Goal: Transaction & Acquisition: Purchase product/service

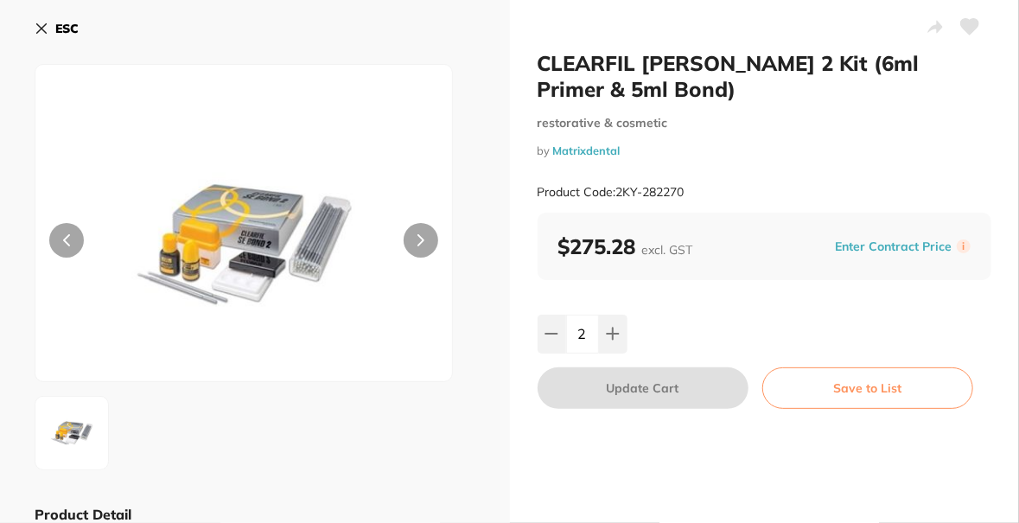
click at [42, 31] on icon at bounding box center [42, 29] width 14 height 14
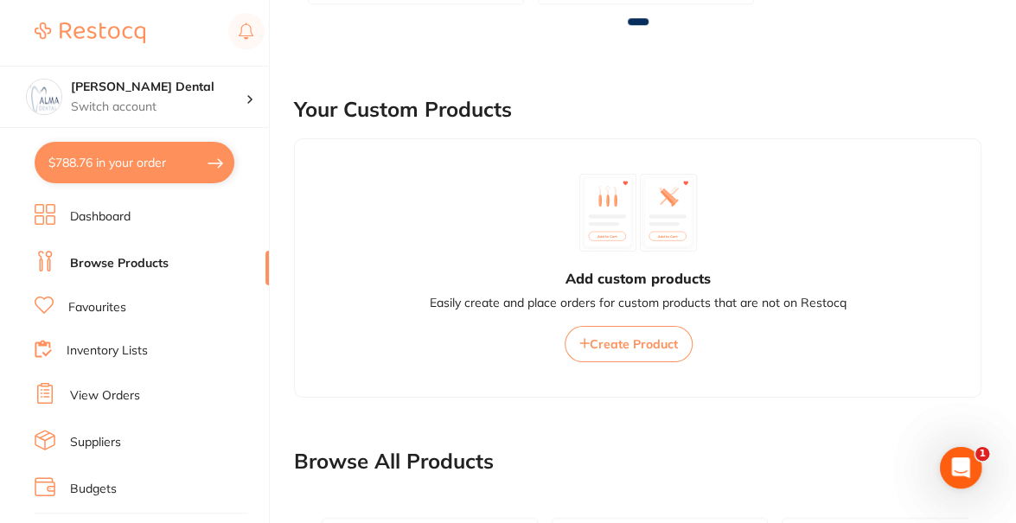
scroll to position [1209, 0]
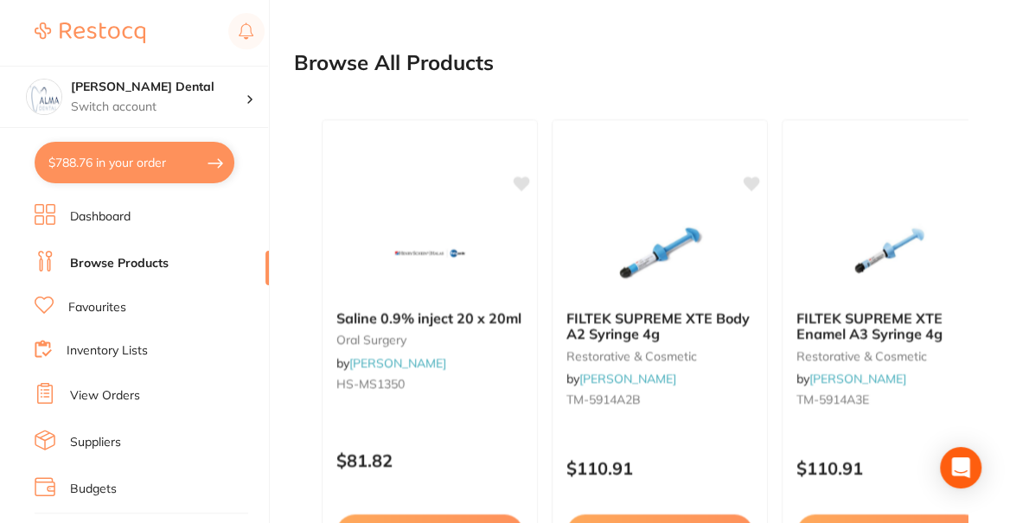
click at [105, 220] on link "Dashboard" at bounding box center [100, 216] width 61 height 17
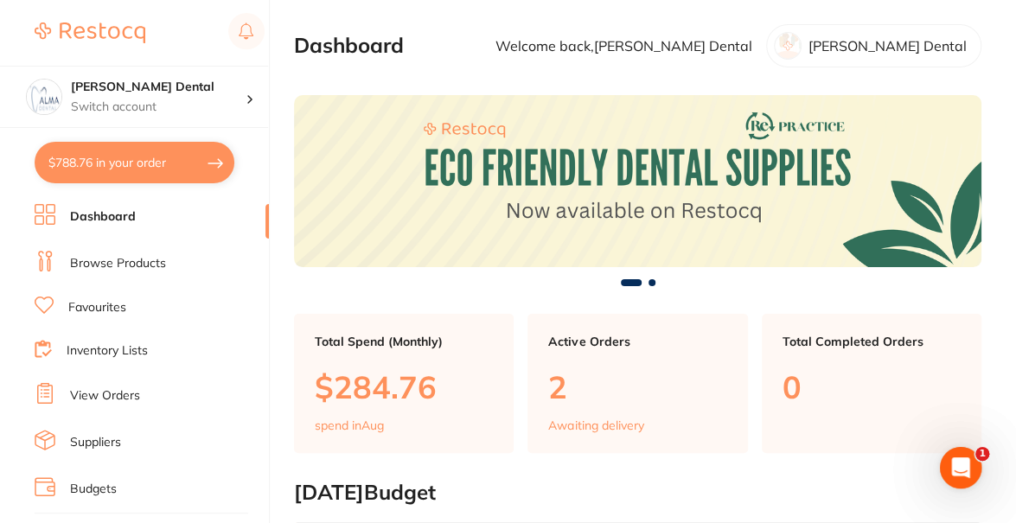
click at [126, 264] on link "Browse Products" at bounding box center [118, 263] width 96 height 17
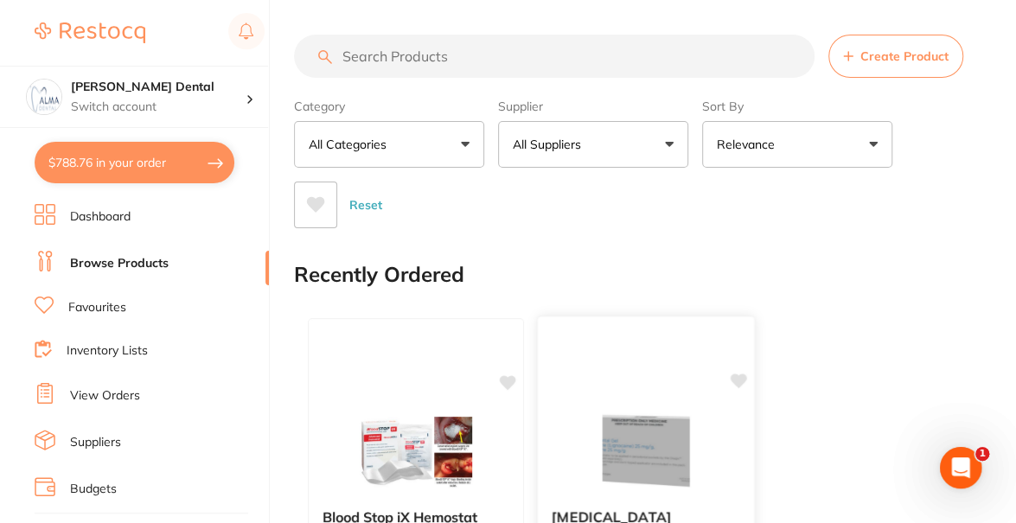
scroll to position [172, 0]
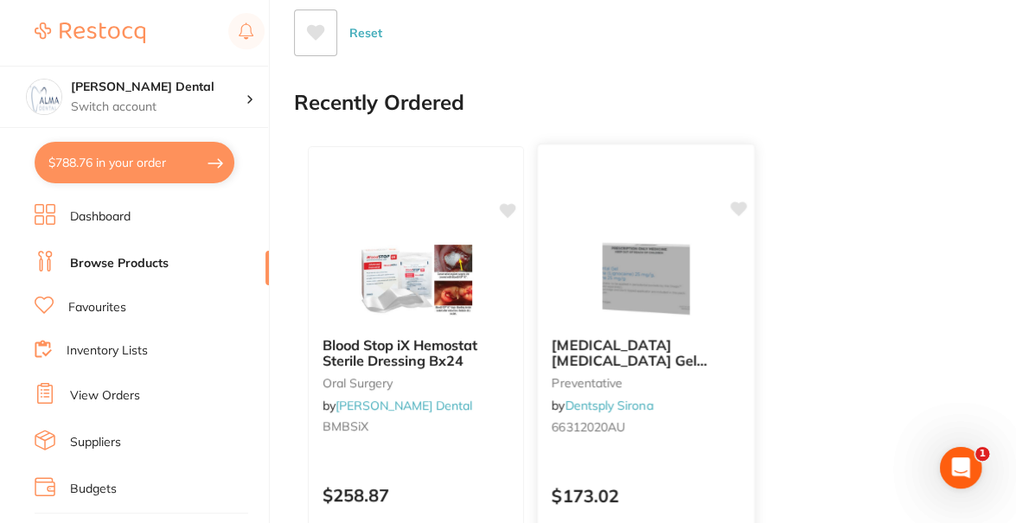
click at [662, 305] on img at bounding box center [645, 278] width 113 height 87
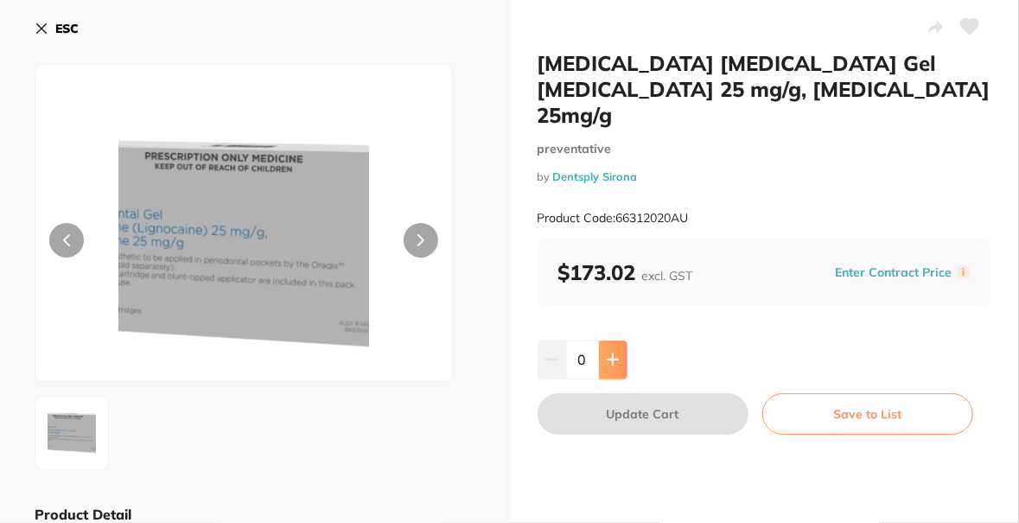
click at [606, 341] on button at bounding box center [613, 360] width 29 height 38
type input "1"
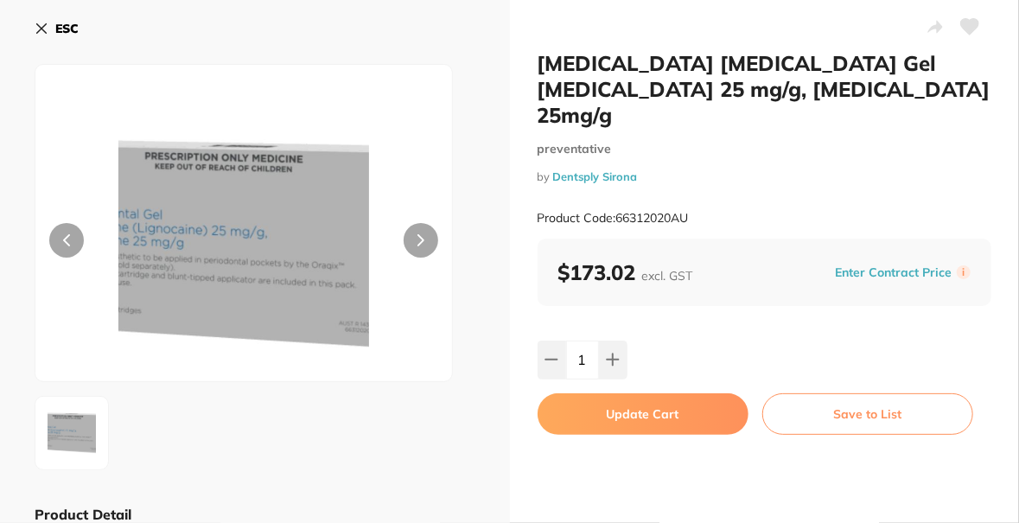
click at [672, 398] on button "Update Cart" at bounding box center [643, 413] width 211 height 41
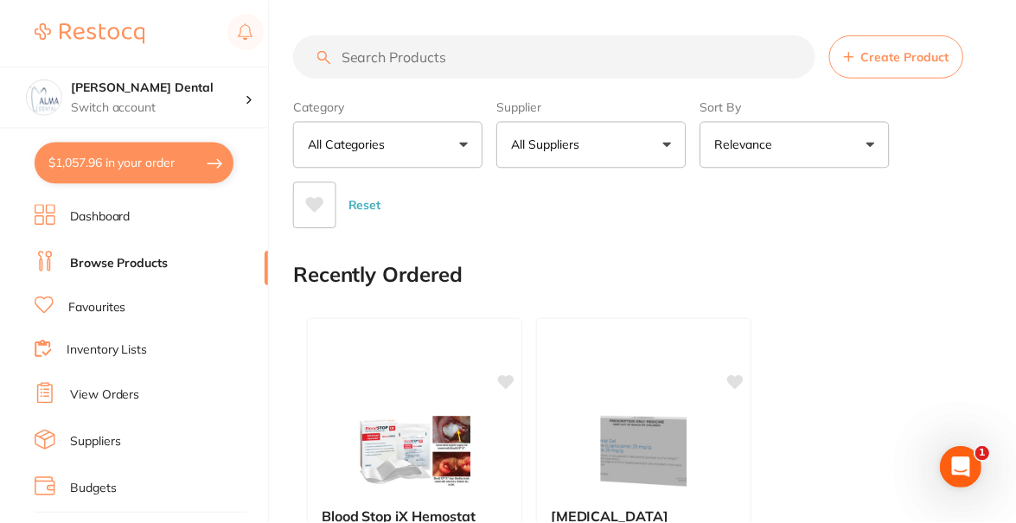
scroll to position [172, 0]
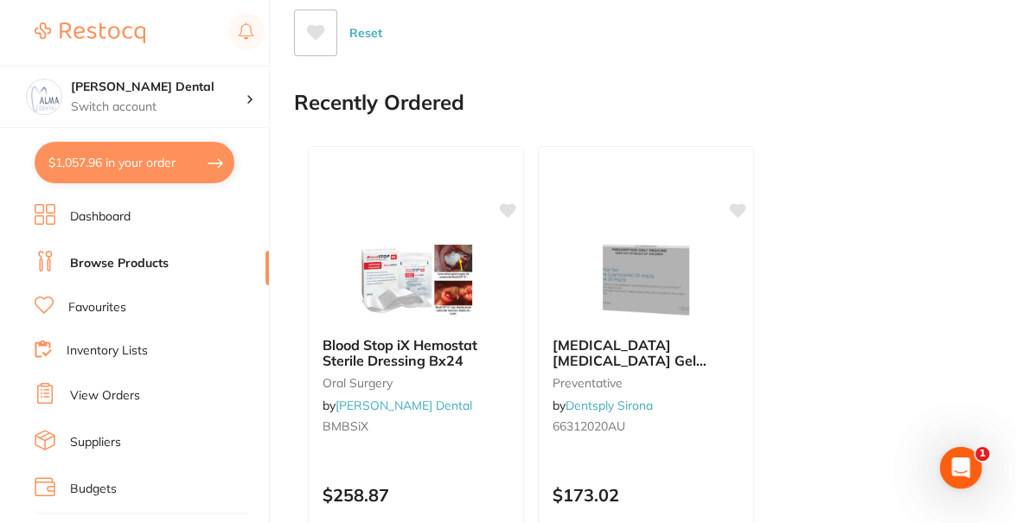
click at [174, 163] on button "$1,057.96 in your order" at bounding box center [135, 162] width 200 height 41
checkbox input "true"
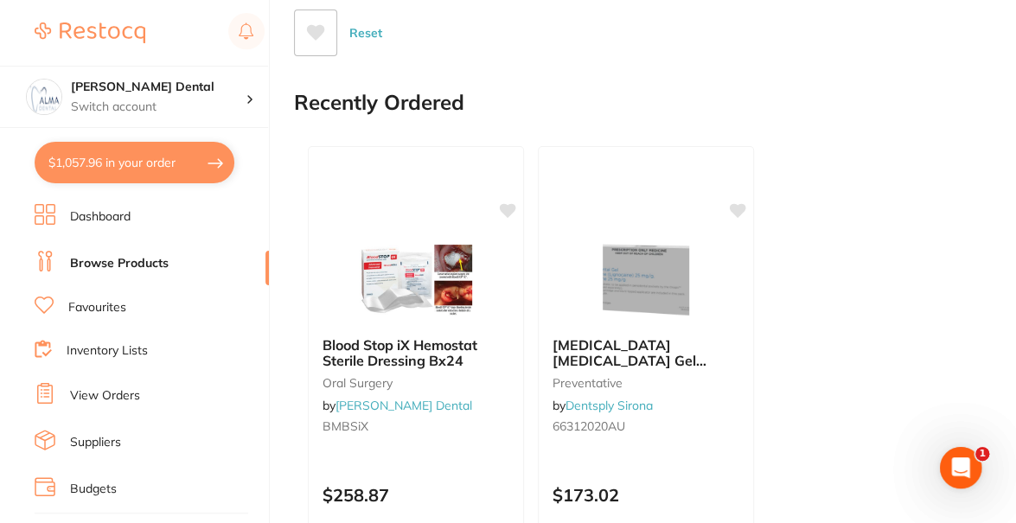
checkbox input "true"
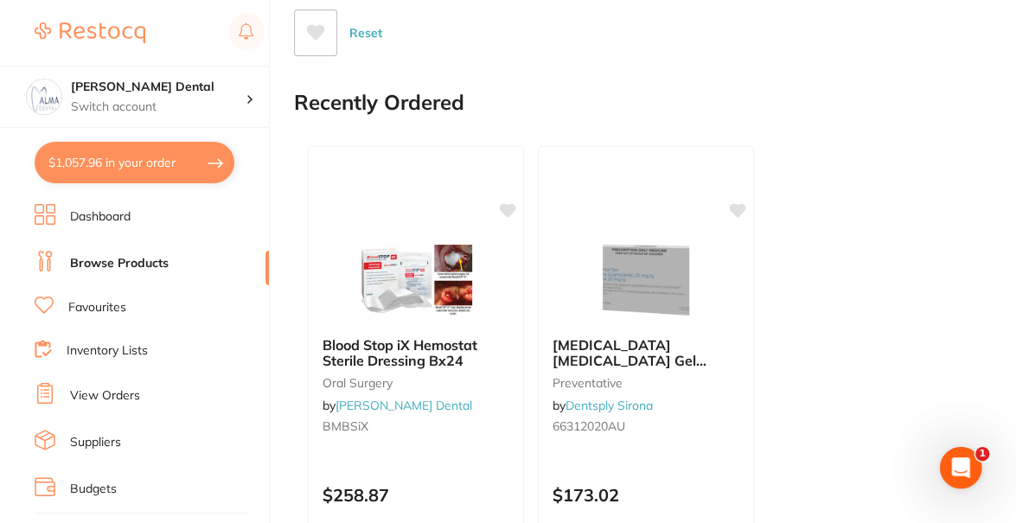
checkbox input "true"
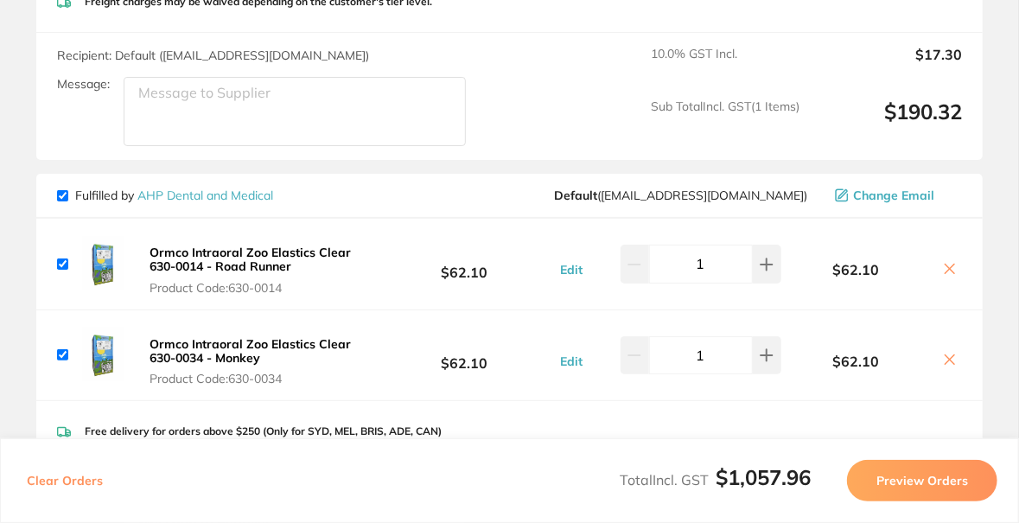
scroll to position [432, 0]
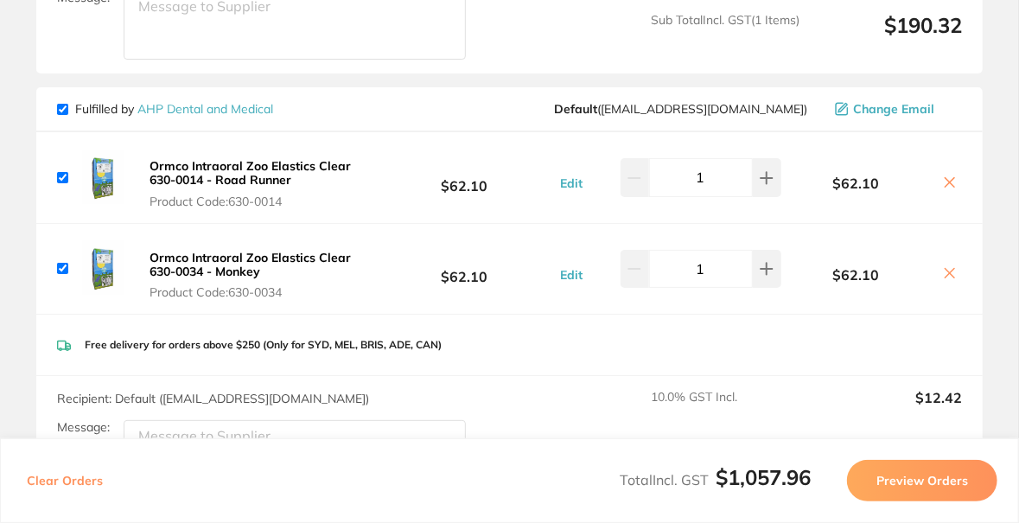
click at [947, 178] on icon at bounding box center [951, 183] width 10 height 10
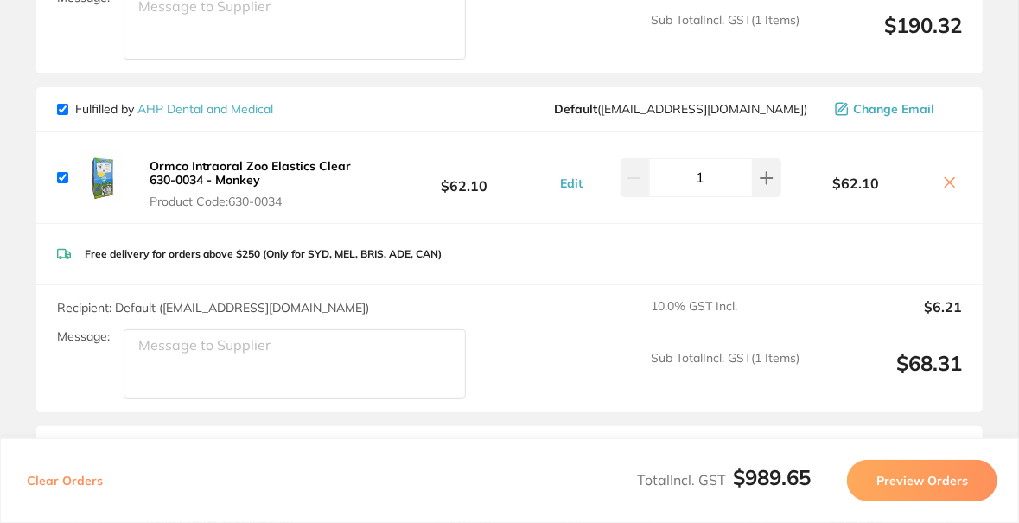
click at [947, 178] on icon at bounding box center [951, 183] width 10 height 10
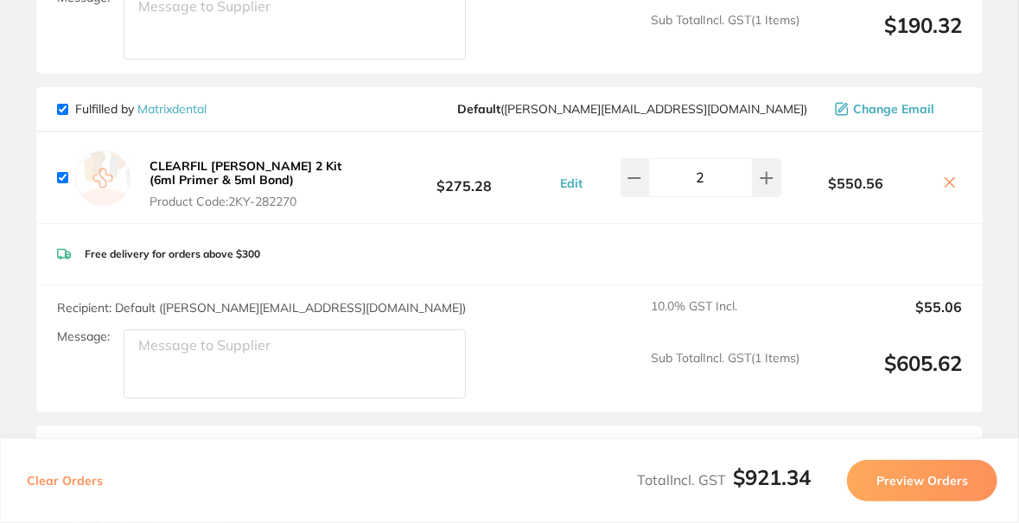
click at [947, 178] on icon at bounding box center [951, 183] width 10 height 10
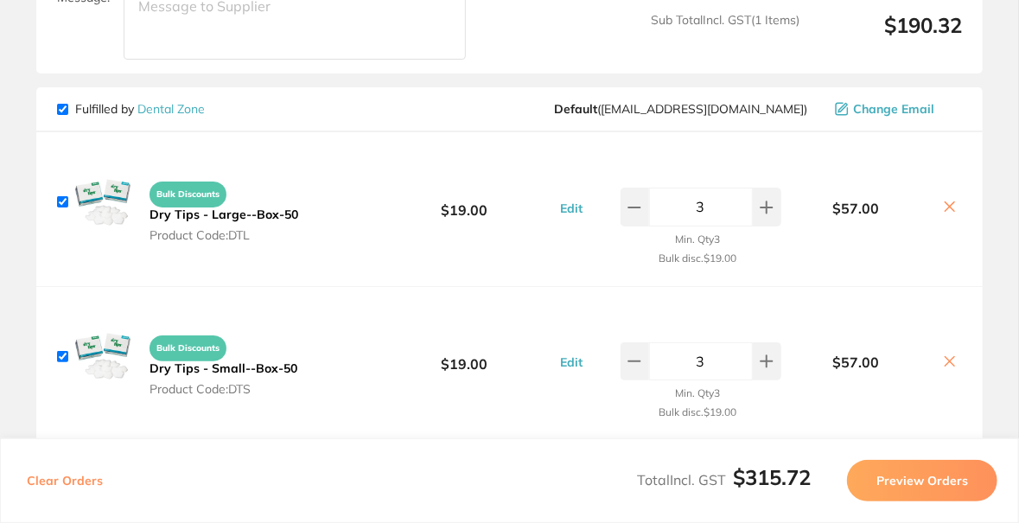
click at [943, 200] on icon at bounding box center [950, 207] width 14 height 14
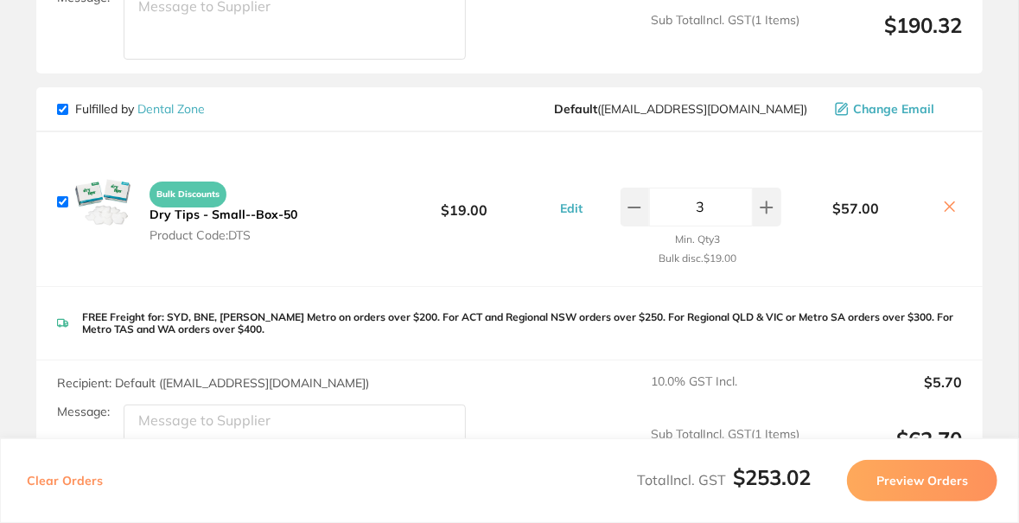
click at [943, 200] on icon at bounding box center [950, 207] width 14 height 14
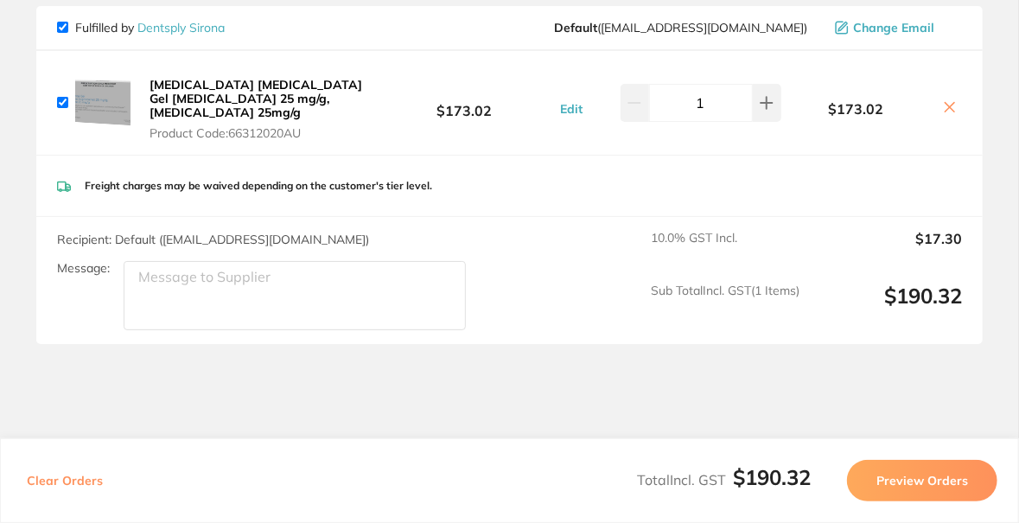
checkbox input "true"
click at [918, 475] on button "Preview Orders" at bounding box center [922, 480] width 150 height 41
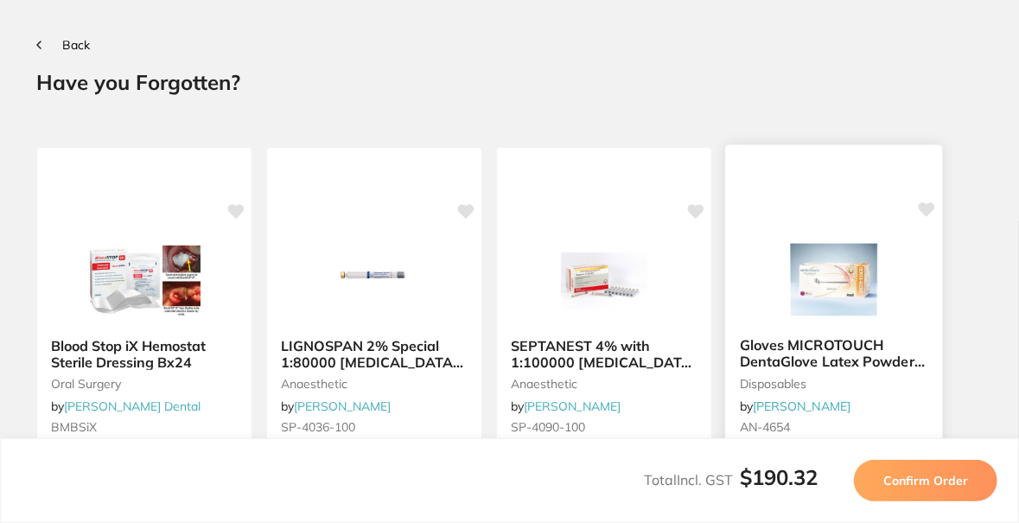
scroll to position [0, 0]
click at [904, 473] on span "Confirm Order" at bounding box center [925, 481] width 85 height 16
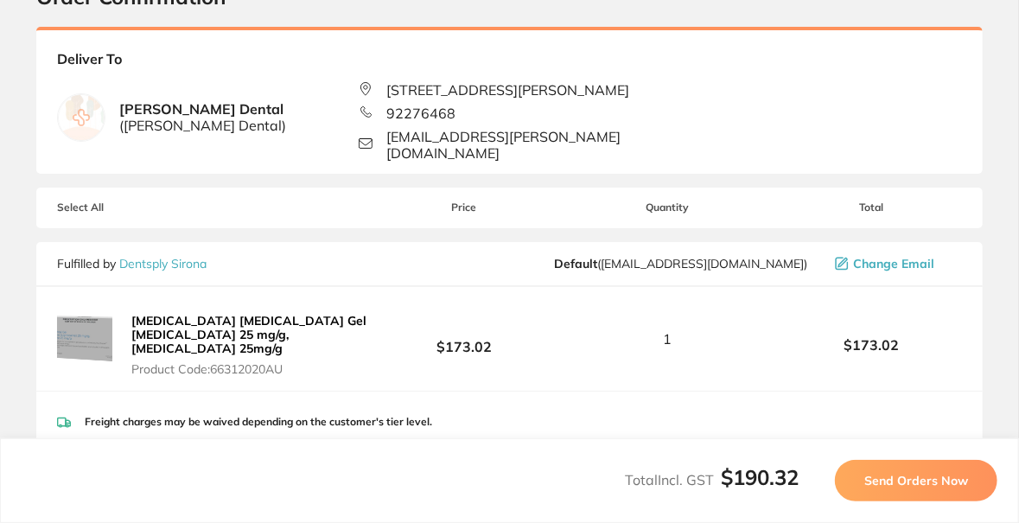
scroll to position [172, 0]
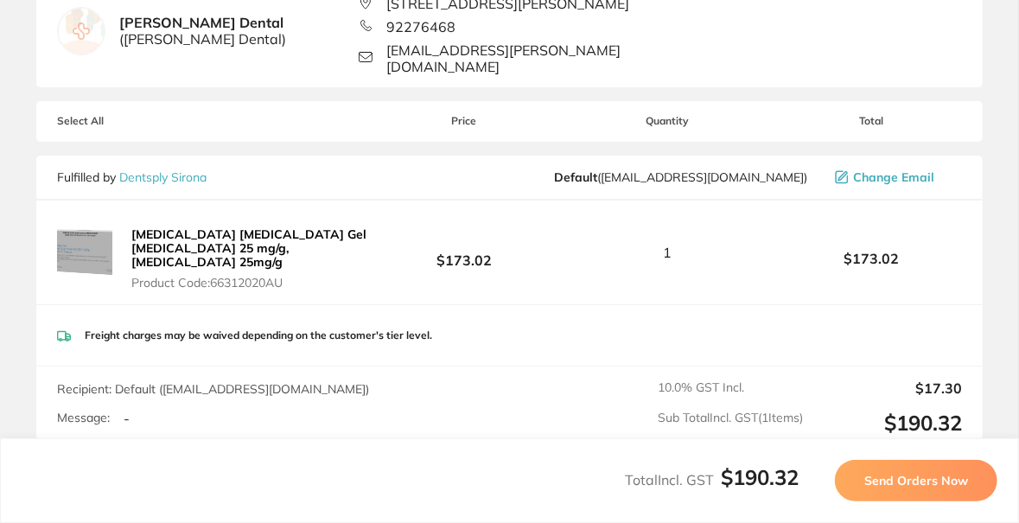
click at [909, 479] on span "Send Orders Now" at bounding box center [916, 481] width 104 height 16
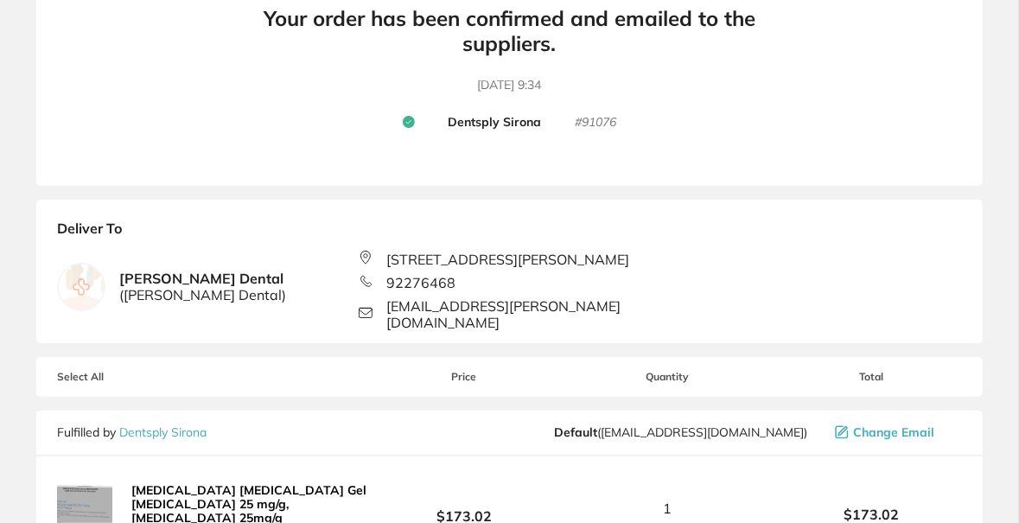
scroll to position [18, 0]
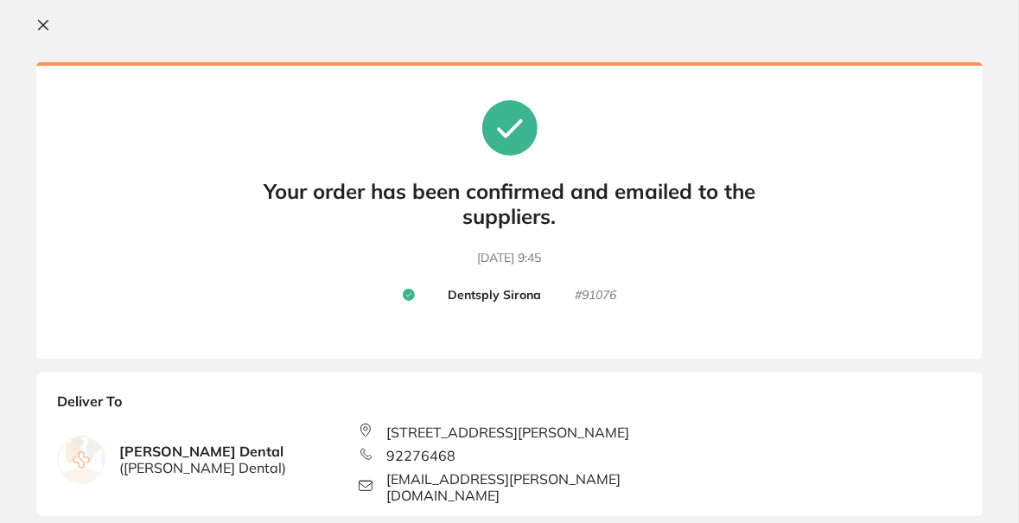
click at [44, 25] on icon at bounding box center [44, 26] width 10 height 10
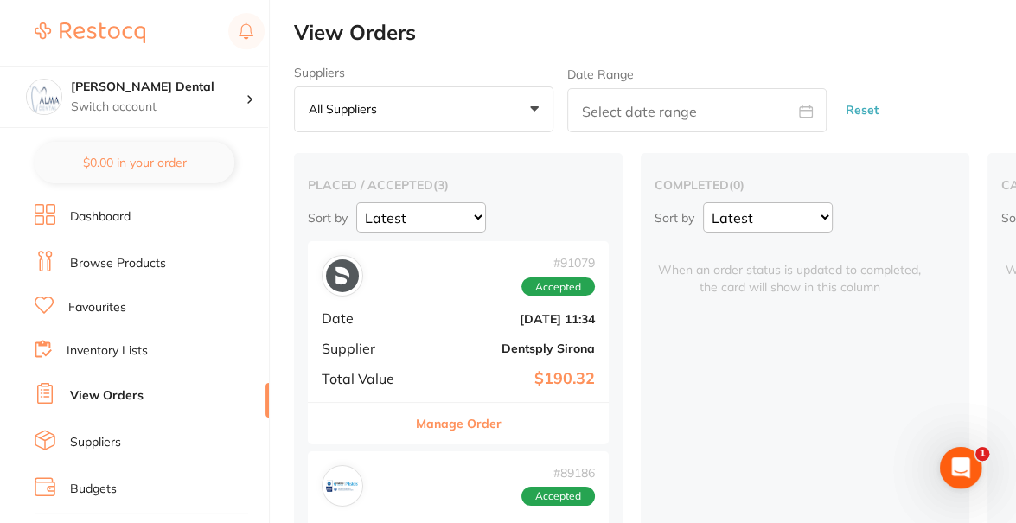
click at [142, 273] on li "Browse Products" at bounding box center [152, 264] width 234 height 26
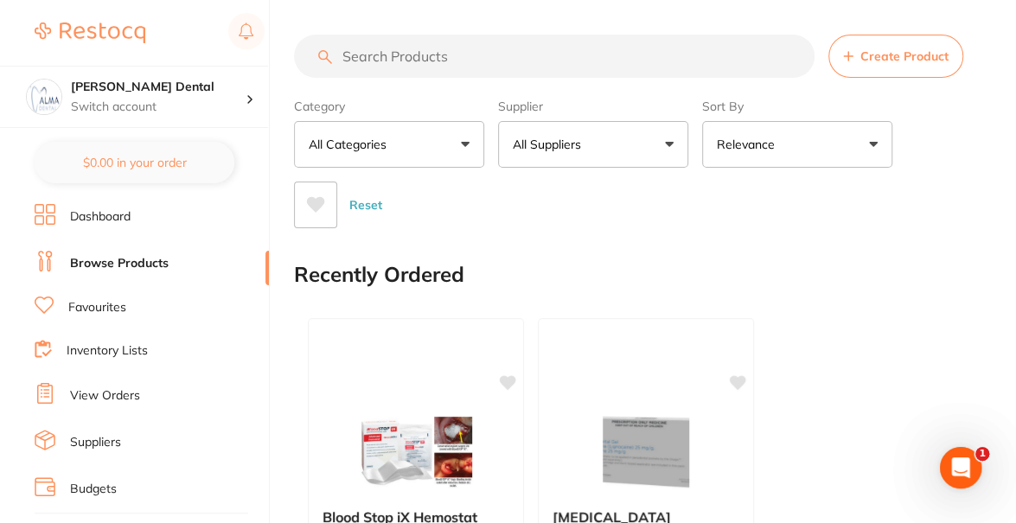
click at [395, 60] on input "search" at bounding box center [554, 56] width 520 height 43
type input "bluephase power cure"
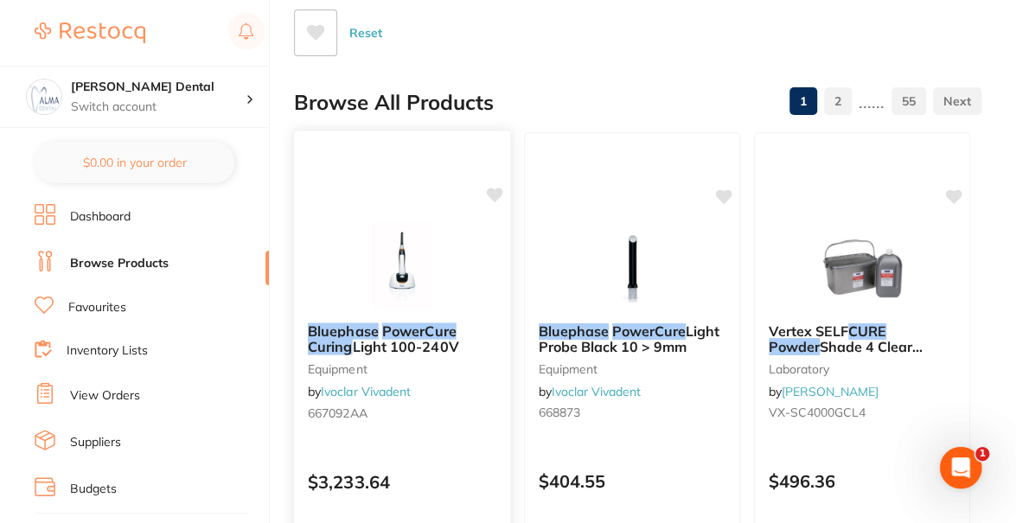
scroll to position [259, 0]
